Goal: Find specific page/section: Find specific page/section

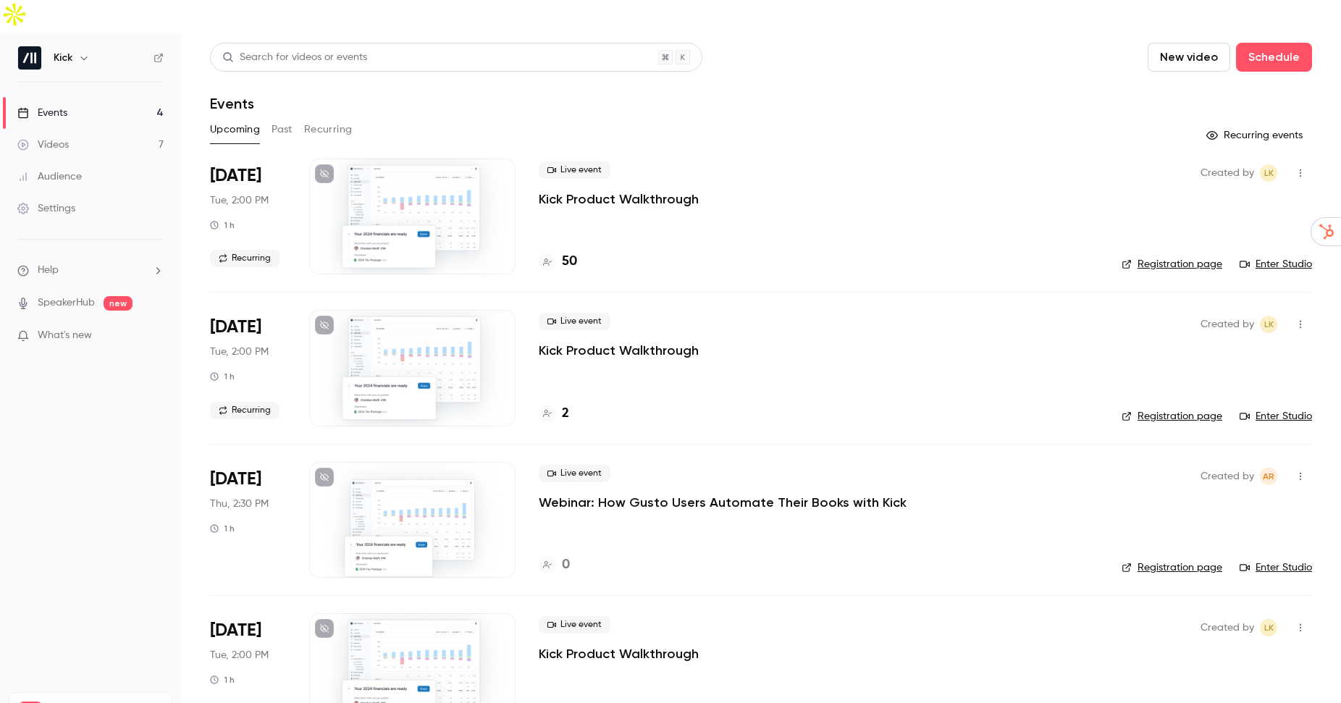
click at [1285, 257] on link "Enter Studio" at bounding box center [1276, 264] width 72 height 14
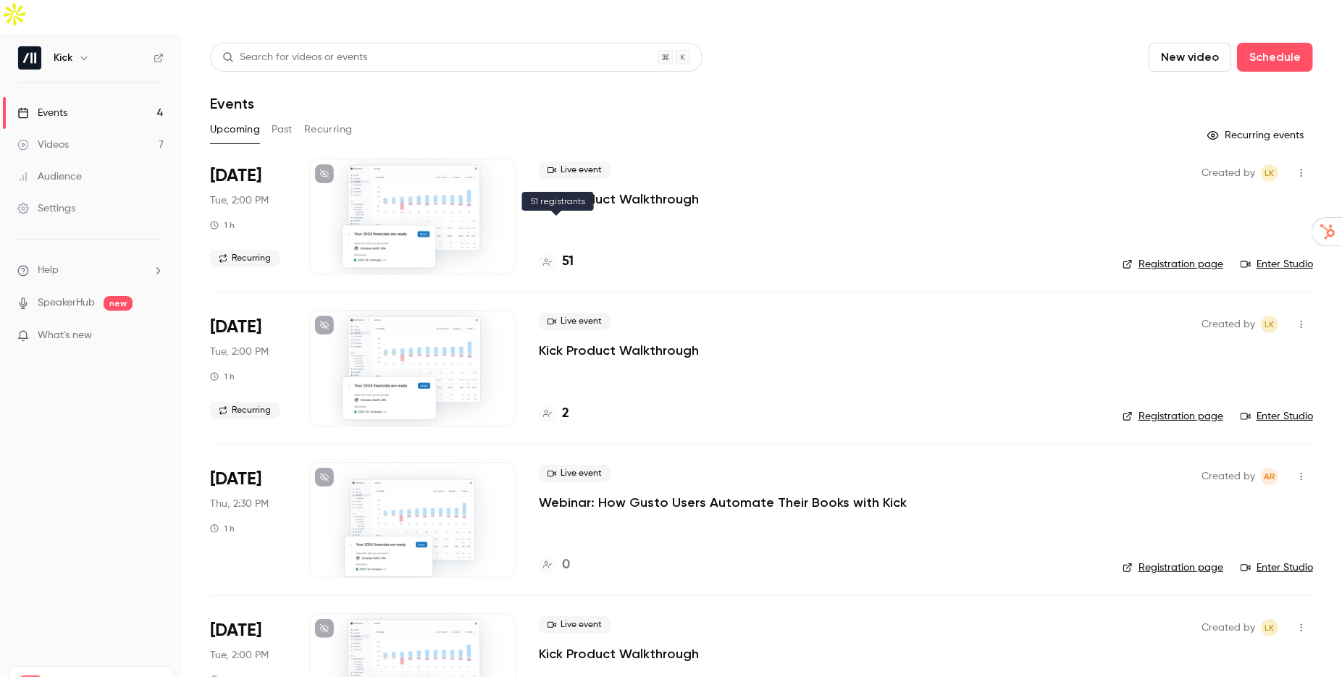
click at [568, 252] on h4 "51" at bounding box center [568, 262] width 12 height 20
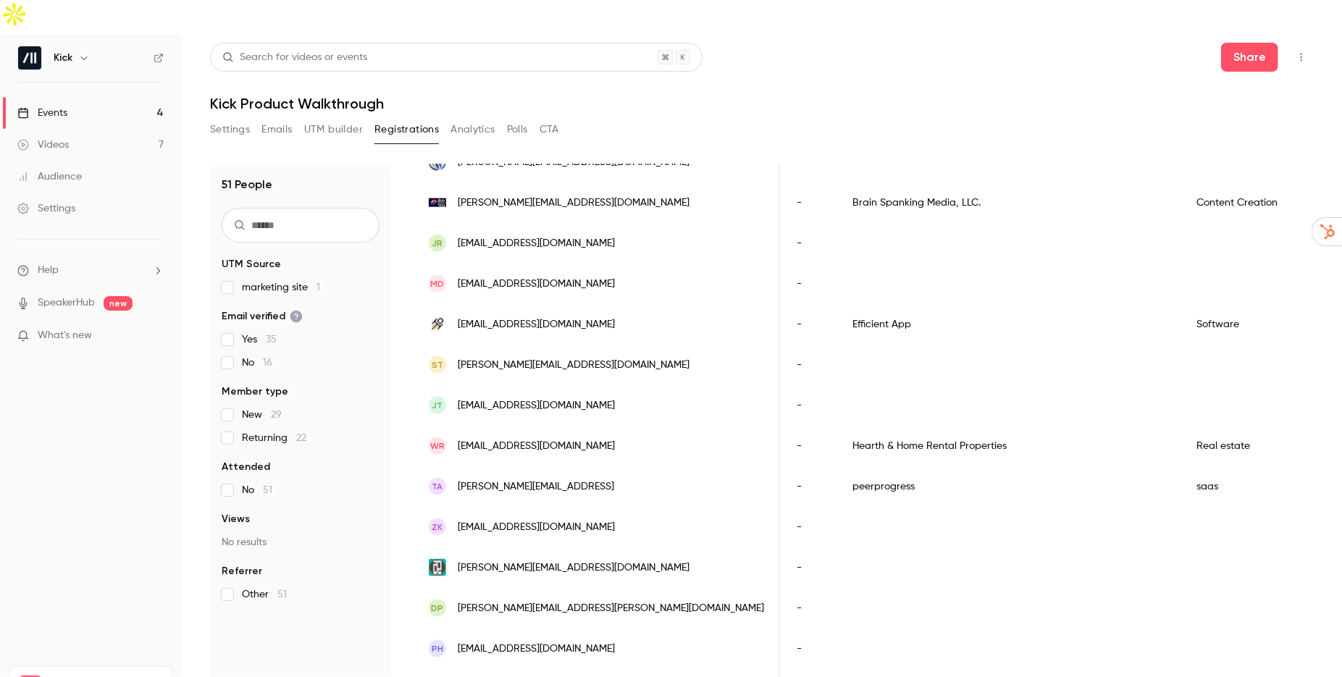
scroll to position [1634, 0]
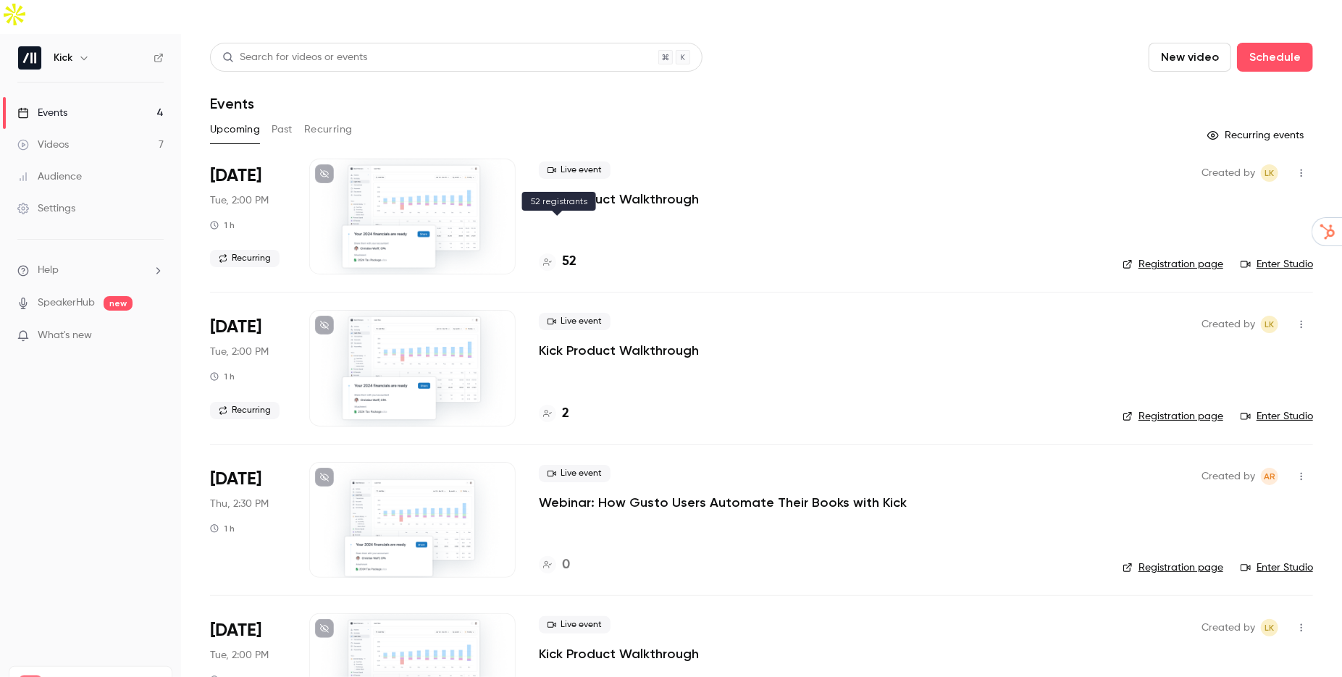
click at [561, 252] on div "52" at bounding box center [558, 262] width 38 height 20
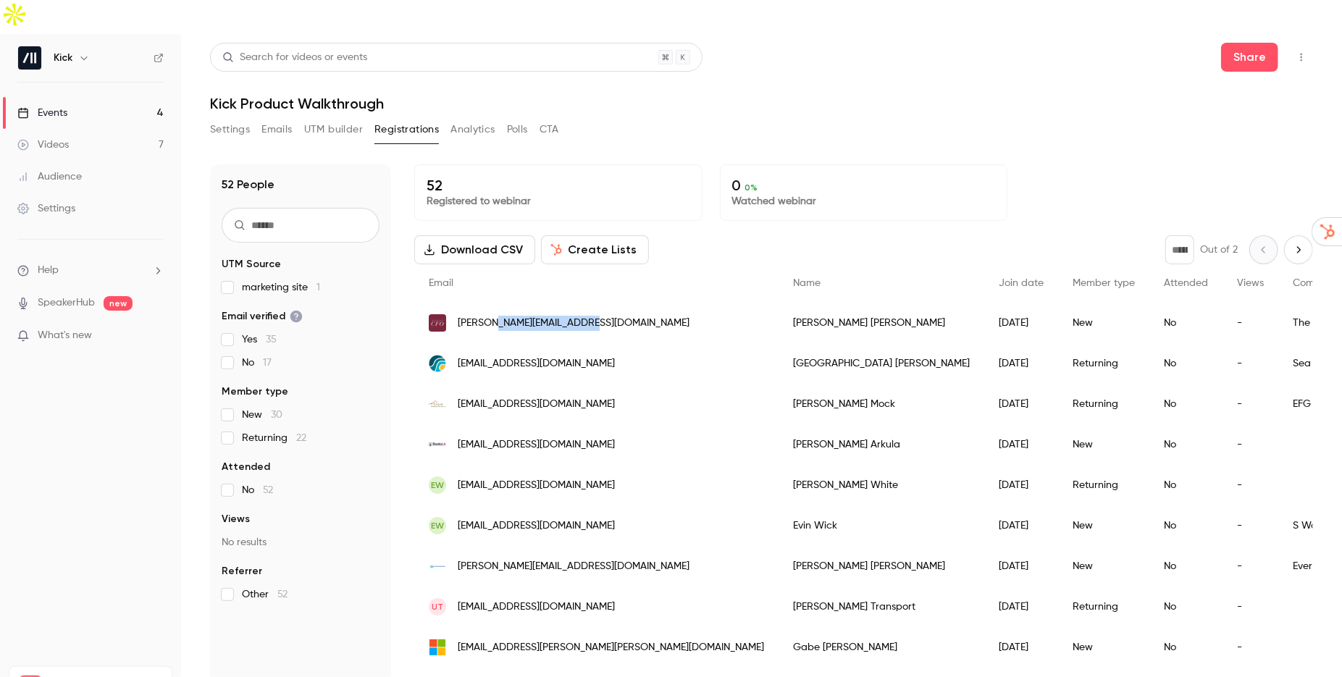
drag, startPoint x: 558, startPoint y: 286, endPoint x: 490, endPoint y: 290, distance: 67.5
click at [490, 303] on div "brett@thefreelancecfo.biz" at bounding box center [596, 323] width 364 height 41
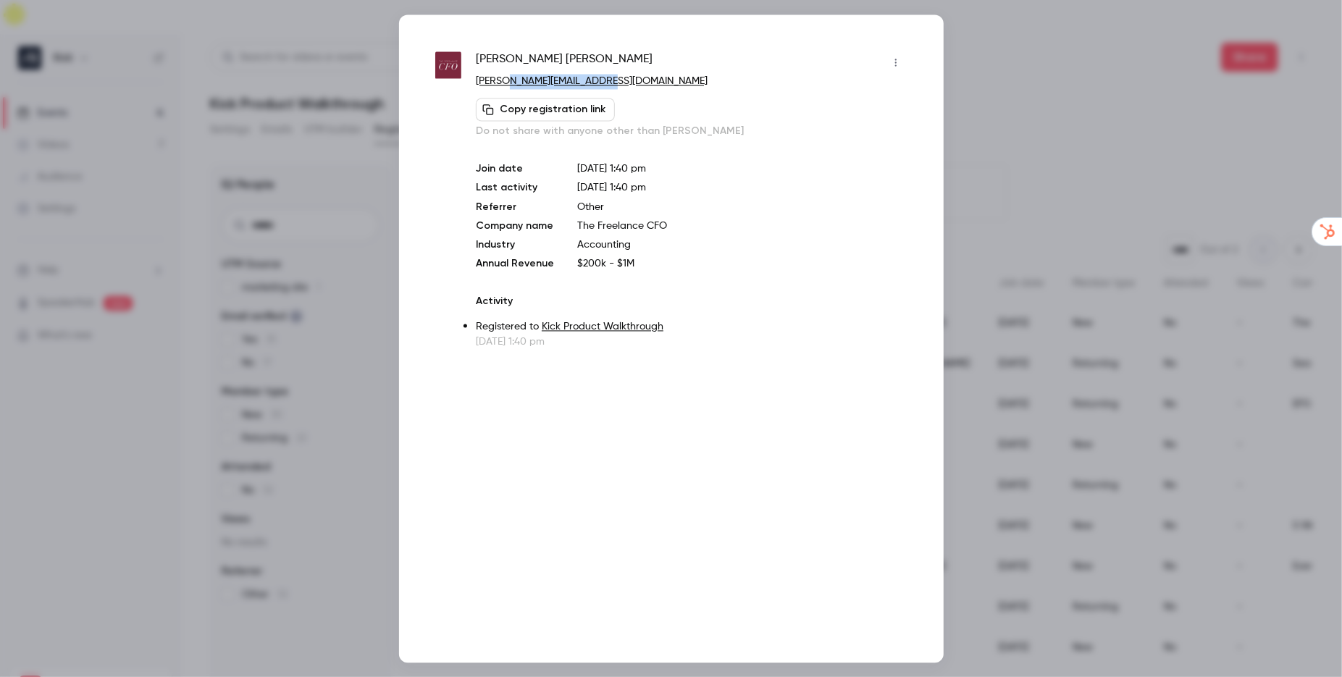
drag, startPoint x: 603, startPoint y: 80, endPoint x: 508, endPoint y: 85, distance: 95.0
click at [508, 85] on p "brett@thefreelancecfo.biz" at bounding box center [691, 81] width 431 height 15
copy link "thefreelancecfo.biz"
click at [956, 151] on div at bounding box center [671, 338] width 1342 height 677
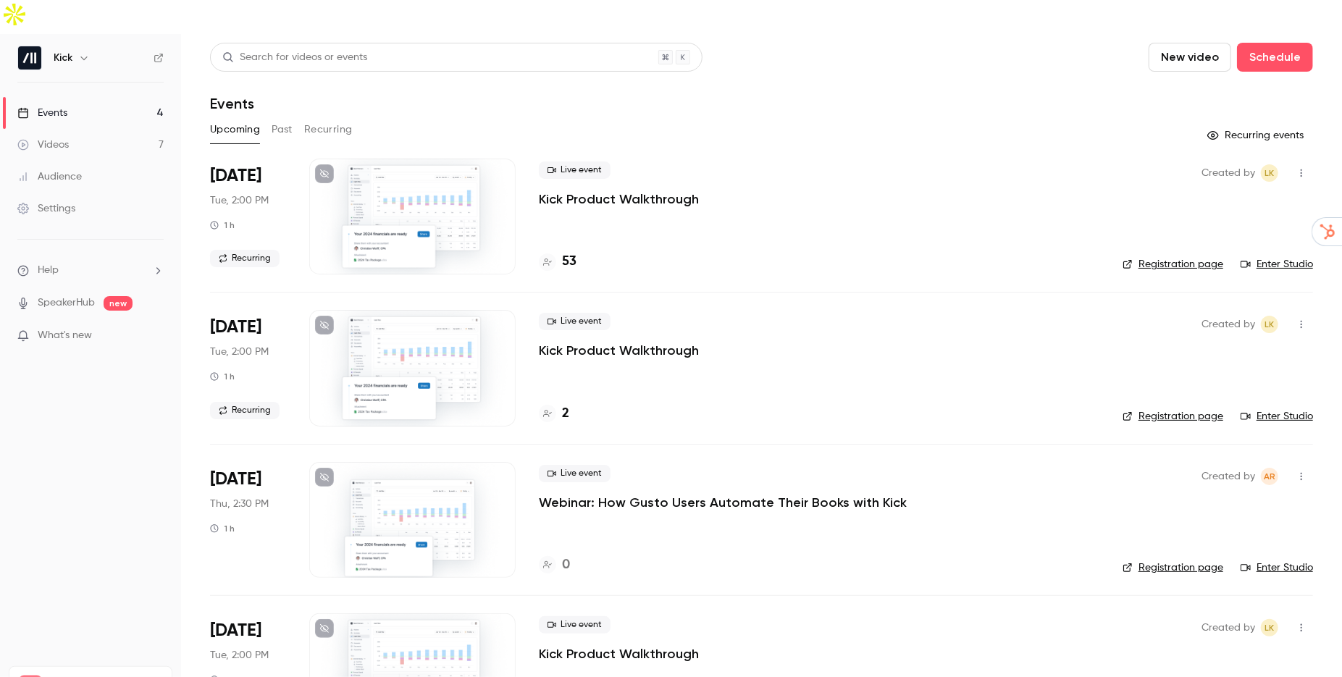
click at [587, 190] on p "Kick Product Walkthrough" at bounding box center [619, 198] width 160 height 17
click at [1271, 257] on link "Enter Studio" at bounding box center [1276, 264] width 72 height 14
click at [571, 252] on h4 "54" at bounding box center [569, 262] width 14 height 20
click at [563, 252] on h4 "64" at bounding box center [569, 262] width 14 height 20
